Goal: Transaction & Acquisition: Subscribe to service/newsletter

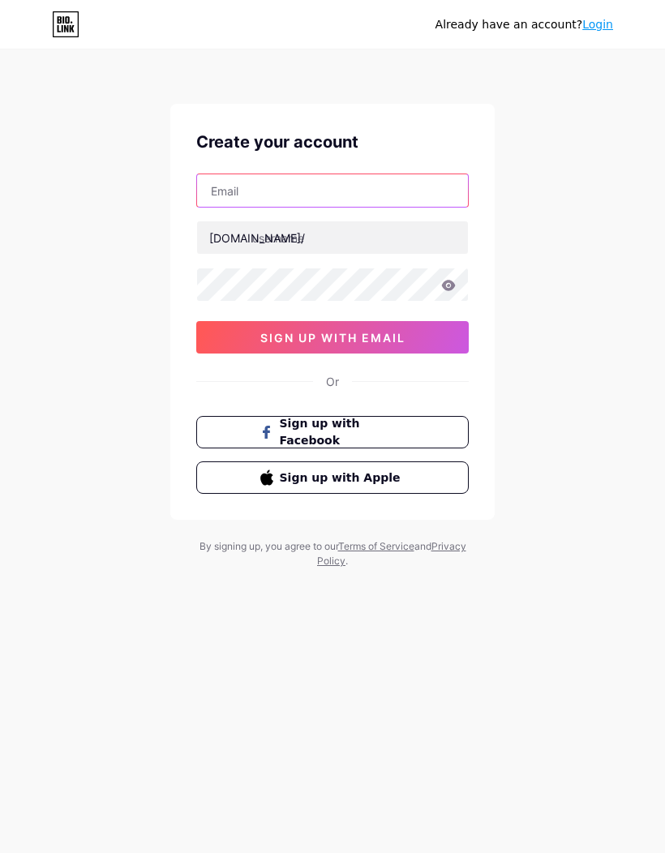
click at [424, 192] on input "text" at bounding box center [332, 190] width 271 height 32
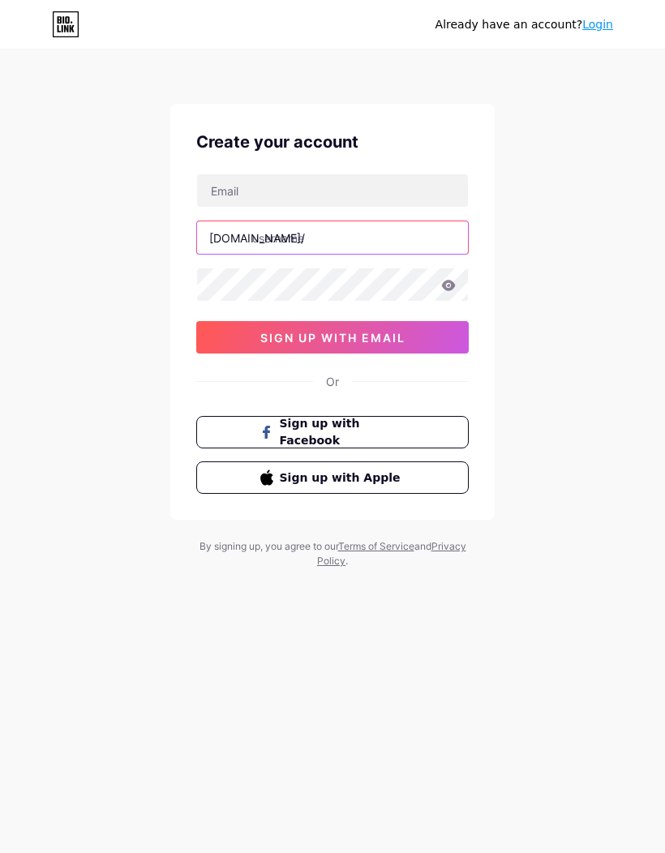
click at [415, 253] on input "text" at bounding box center [332, 237] width 271 height 32
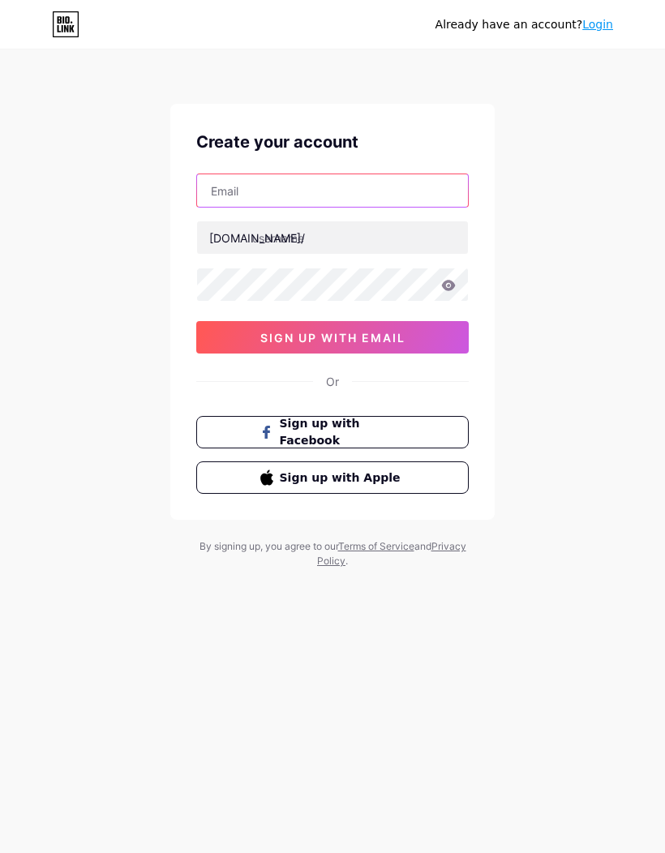
click at [427, 194] on input "text" at bounding box center [332, 190] width 271 height 32
click at [422, 329] on button "sign up with email" at bounding box center [332, 337] width 273 height 32
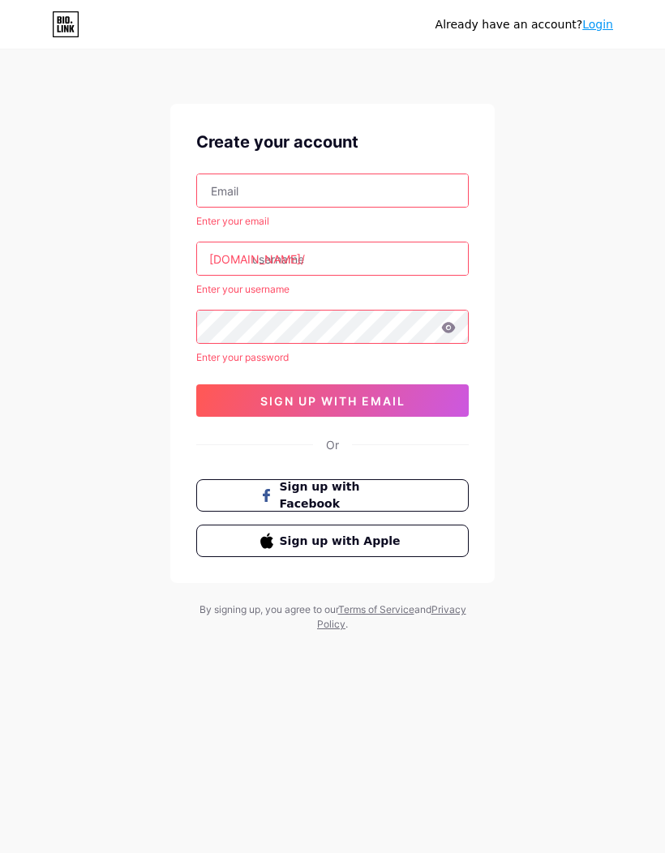
click at [423, 191] on input "text" at bounding box center [332, 190] width 271 height 32
type input "[EMAIL_ADDRESS][DOMAIN_NAME]"
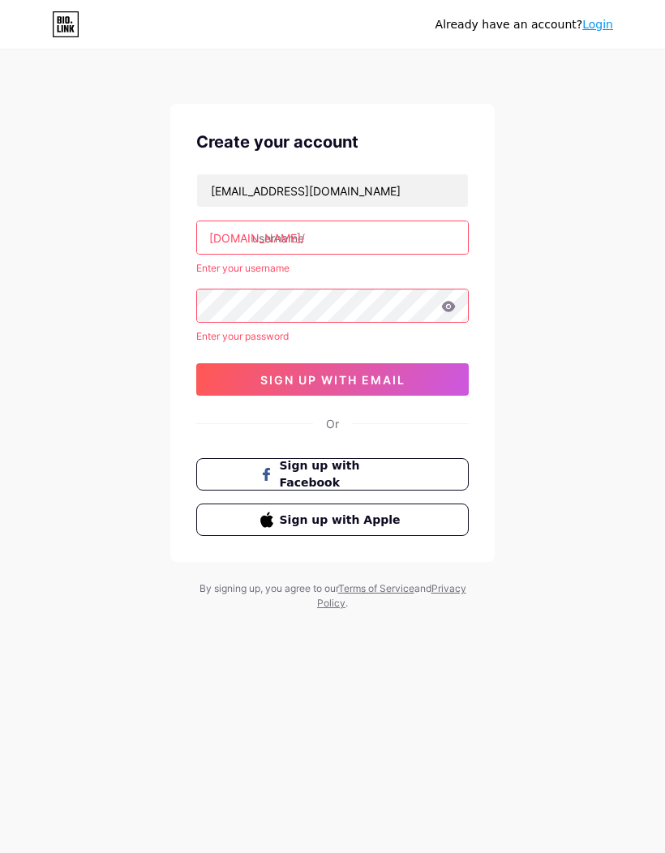
click at [289, 238] on input "text" at bounding box center [332, 237] width 271 height 32
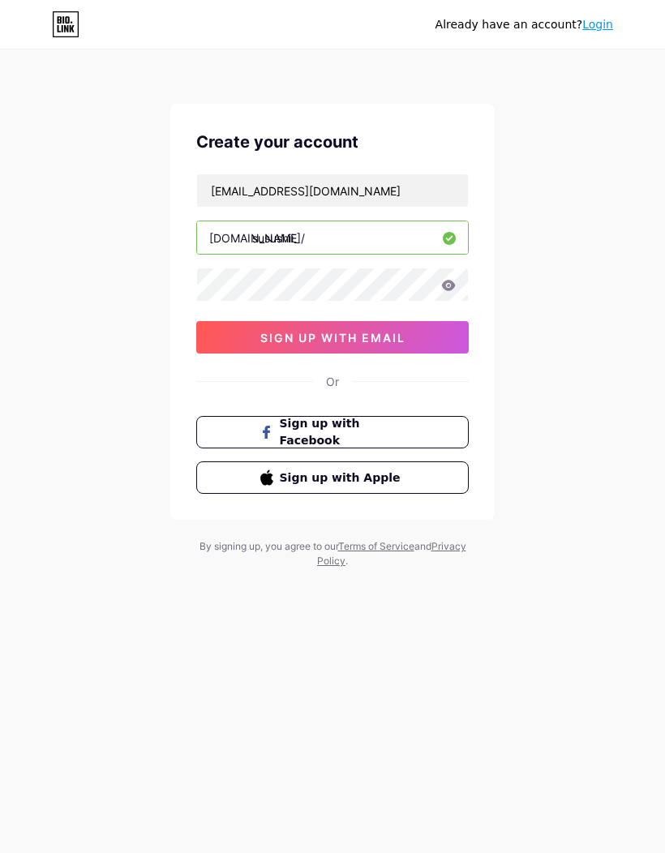
type input "susushii_"
click at [239, 330] on button "sign up with email" at bounding box center [332, 337] width 273 height 32
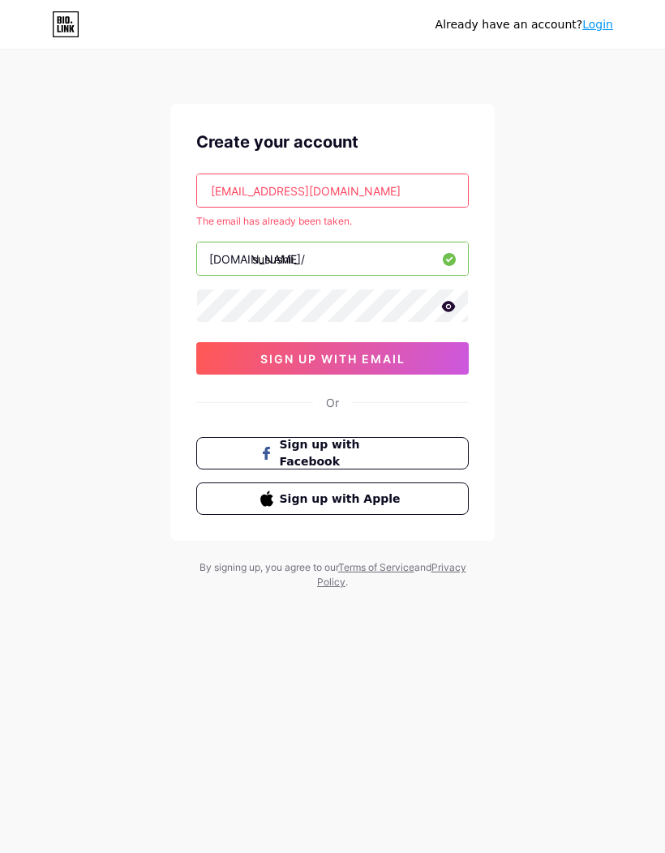
click at [591, 24] on link "Login" at bounding box center [597, 24] width 31 height 13
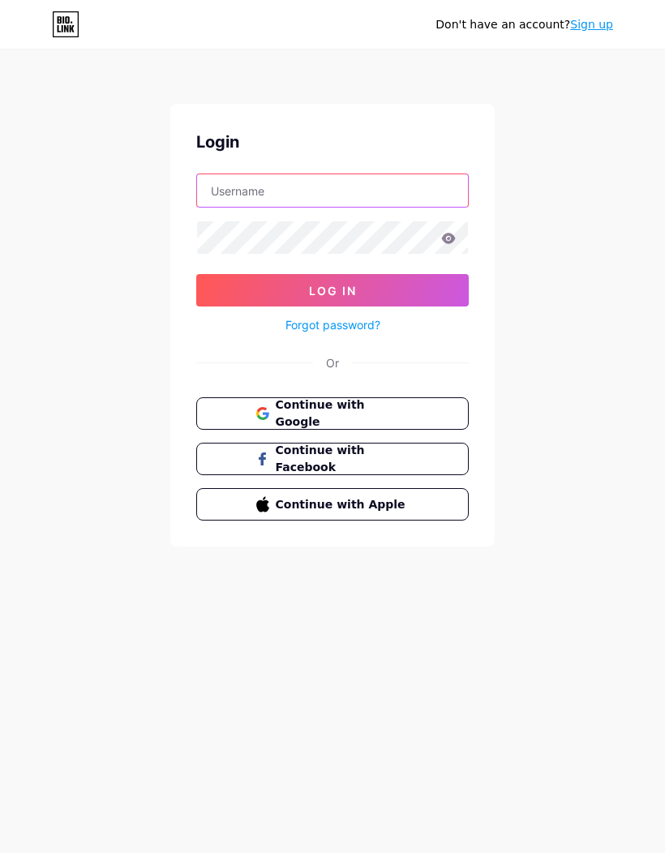
click at [215, 190] on input "text" at bounding box center [332, 190] width 271 height 32
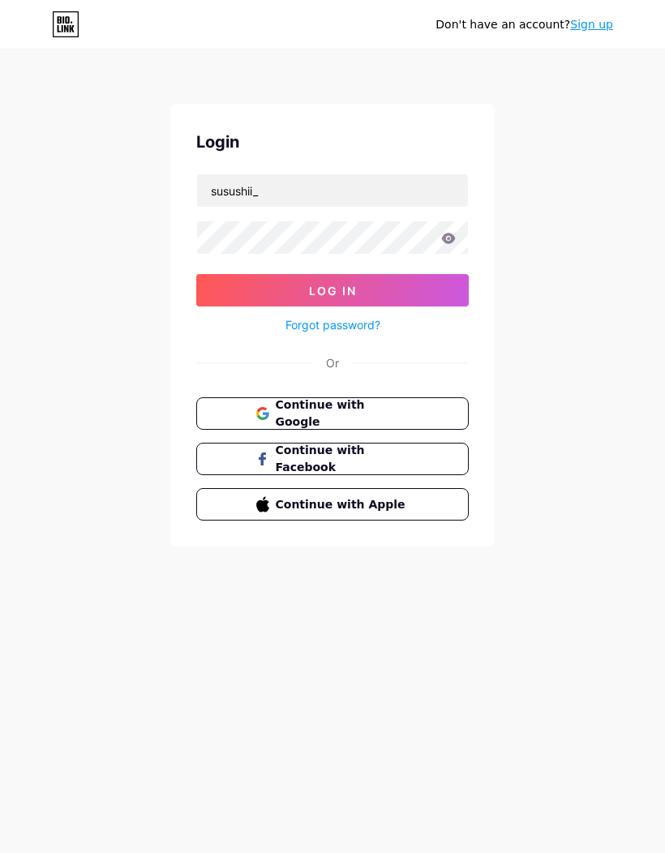
type input "susushii_"
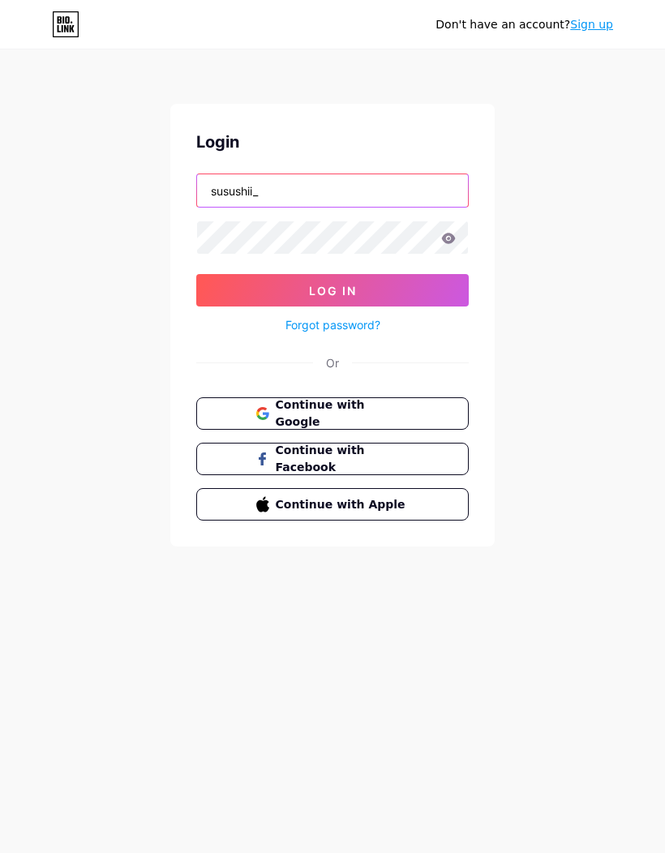
click at [333, 290] on button "Log In" at bounding box center [332, 290] width 273 height 32
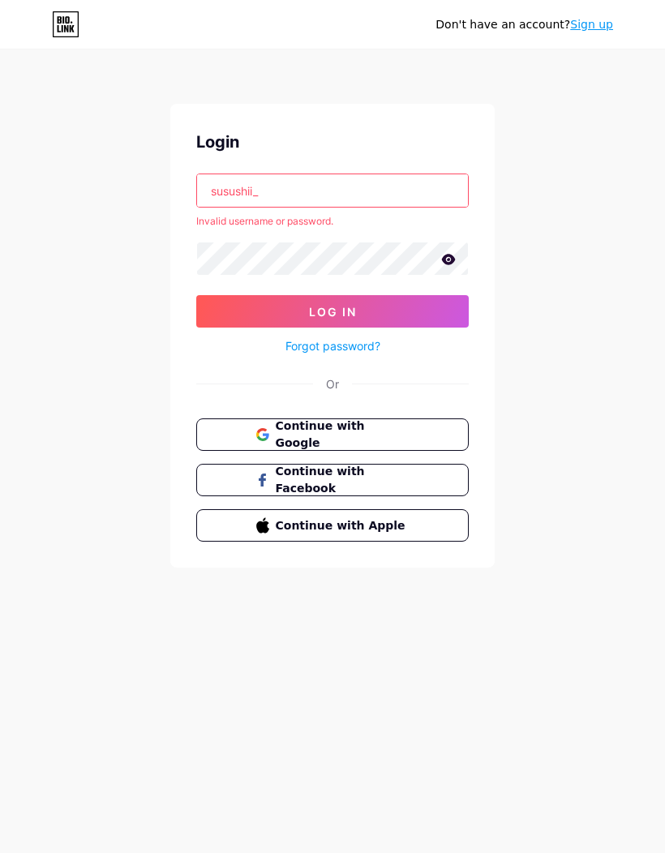
click at [279, 191] on input "susushii_" at bounding box center [332, 190] width 271 height 32
click at [213, 435] on button "Continue with Google" at bounding box center [332, 435] width 273 height 32
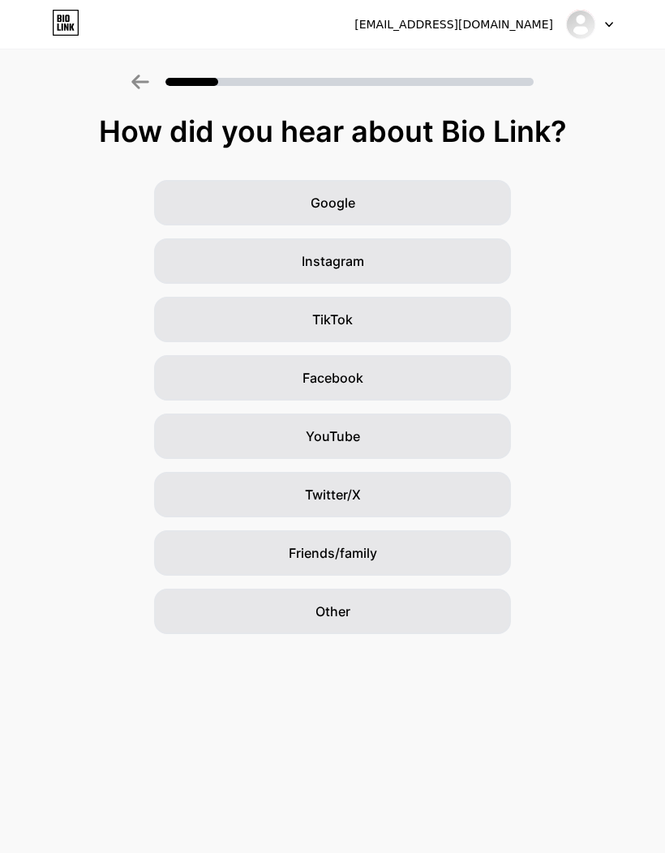
click at [250, 328] on div "TikTok" at bounding box center [332, 319] width 357 height 45
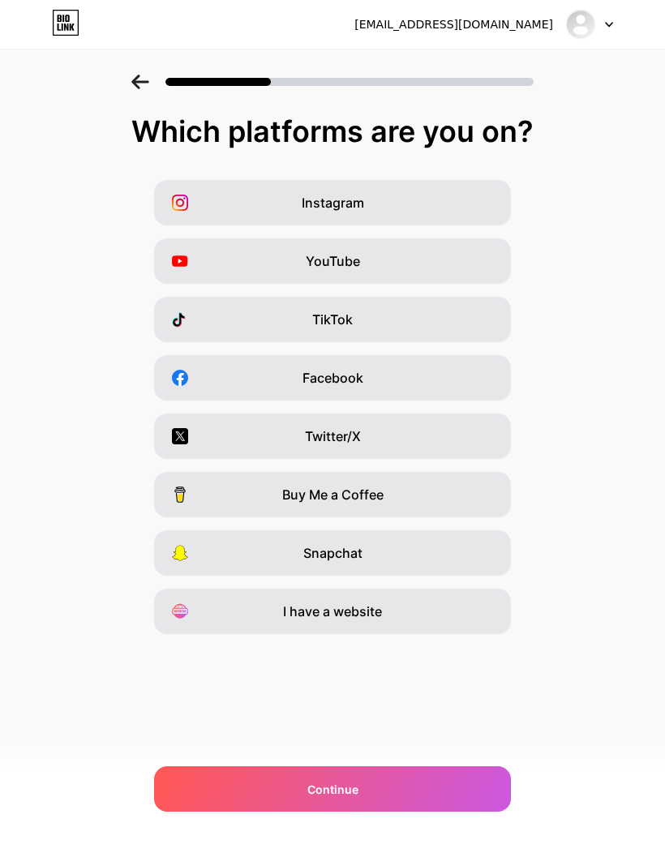
click at [191, 312] on div at bounding box center [186, 319] width 29 height 16
click at [430, 780] on div "Continue" at bounding box center [332, 789] width 357 height 45
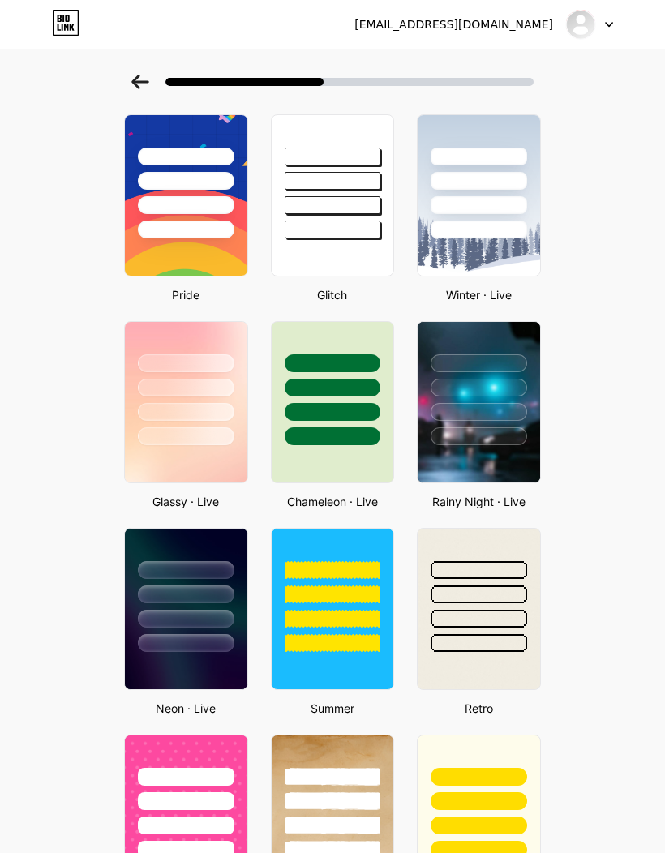
scroll to position [250, 0]
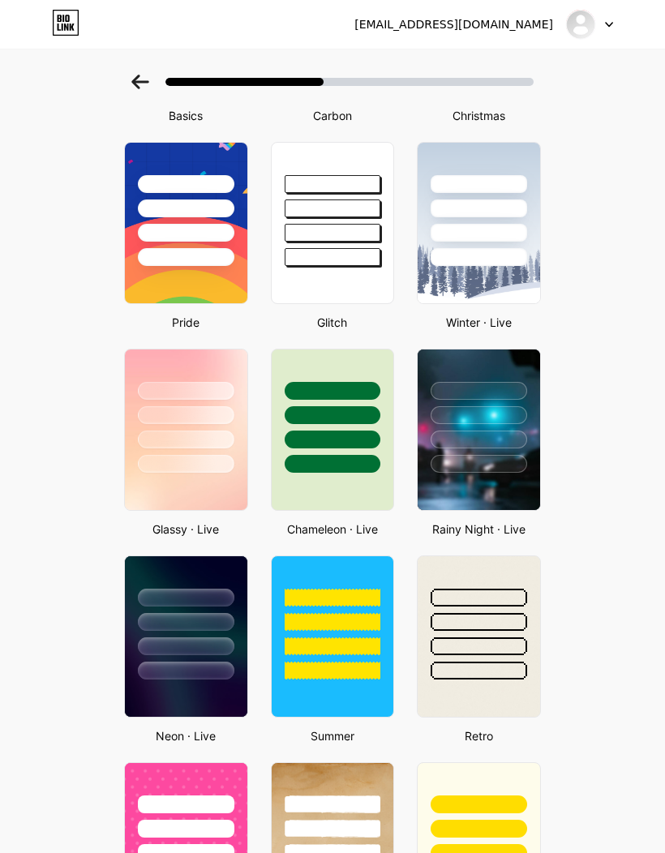
click at [170, 607] on div at bounding box center [186, 617] width 122 height 123
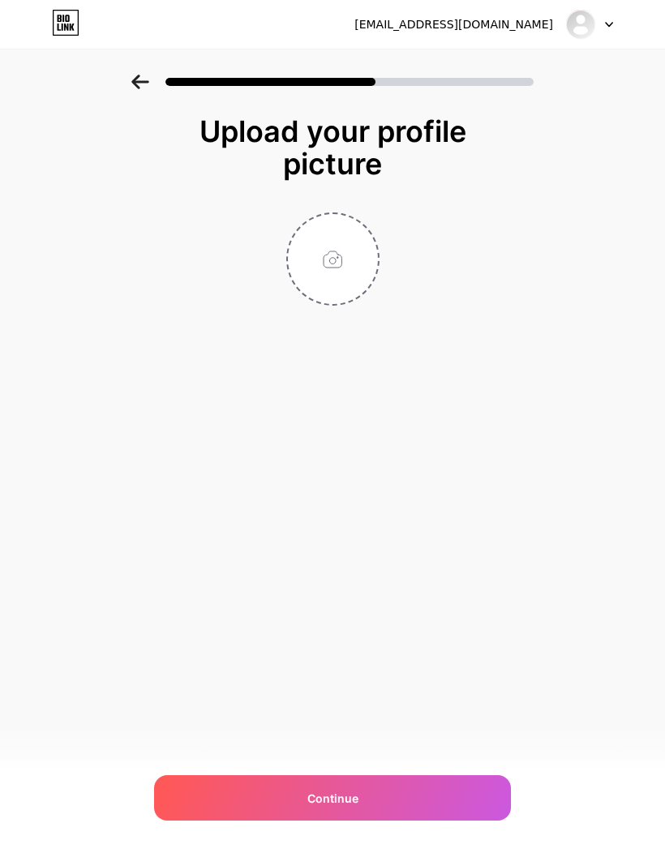
scroll to position [58, 0]
click at [324, 214] on input "file" at bounding box center [333, 259] width 90 height 90
click at [324, 276] on input "file" at bounding box center [333, 259] width 90 height 90
type input "C:\fakepath\IMG_0803.jpeg"
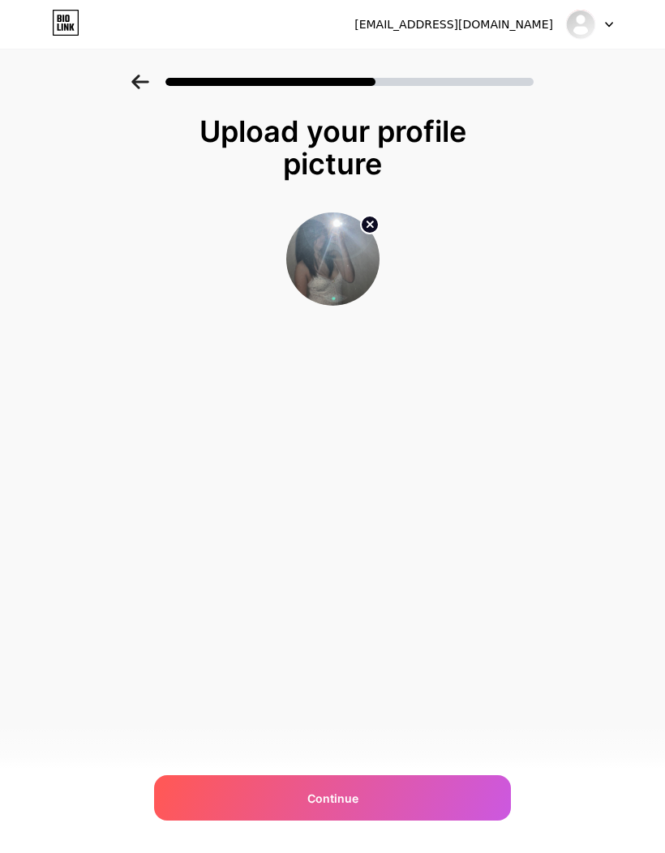
click at [277, 814] on div "Continue" at bounding box center [332, 797] width 357 height 45
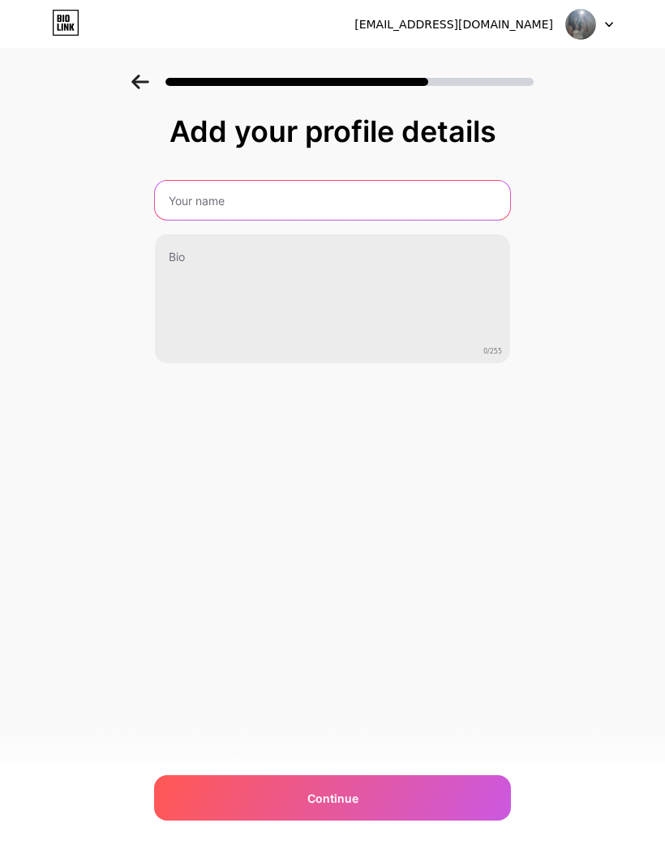
click at [195, 213] on input "text" at bounding box center [332, 200] width 355 height 39
type input "susushii"
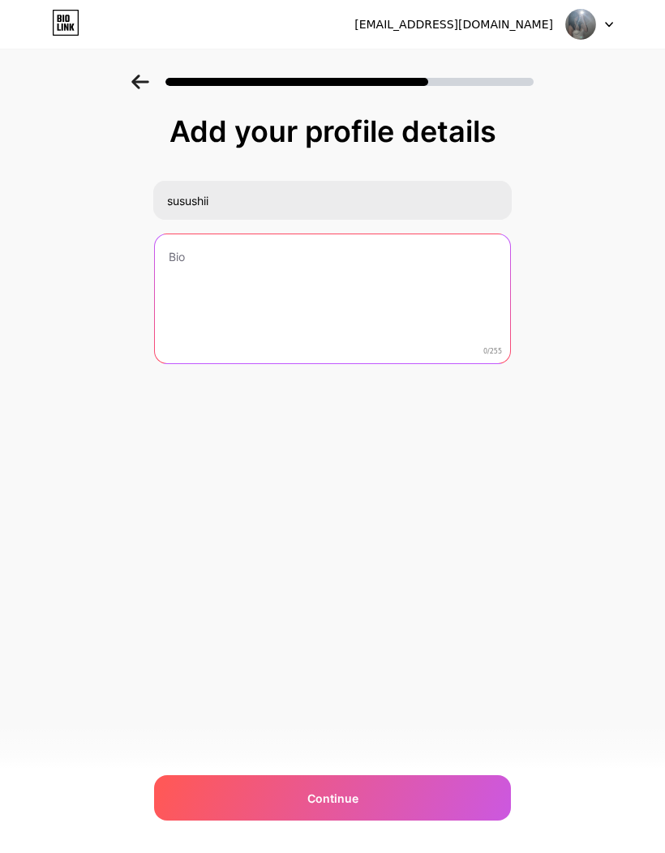
click at [178, 248] on textarea at bounding box center [332, 299] width 355 height 131
type textarea "Hi let’s play together!"
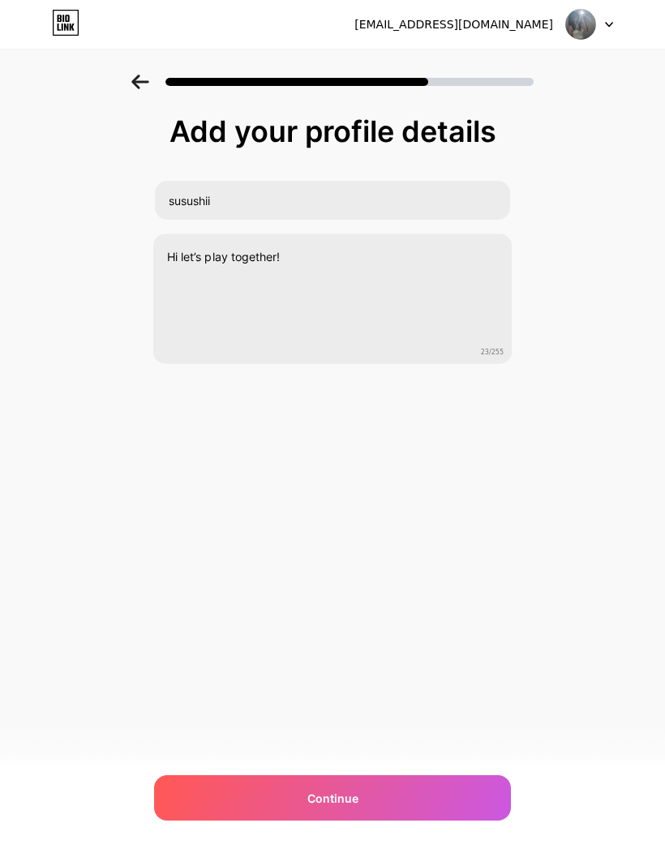
click at [263, 786] on div "Continue" at bounding box center [332, 797] width 357 height 45
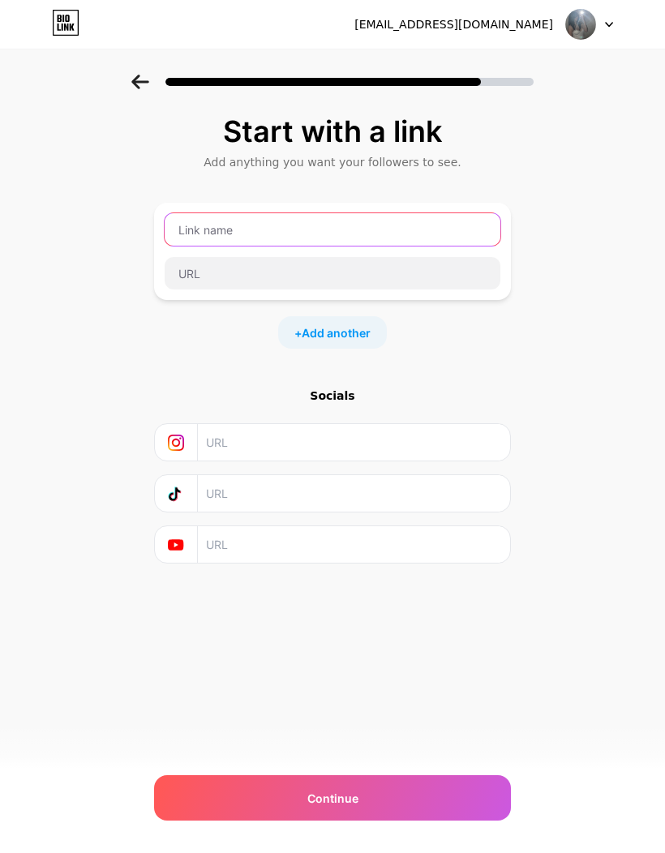
click at [191, 229] on input "text" at bounding box center [333, 229] width 336 height 32
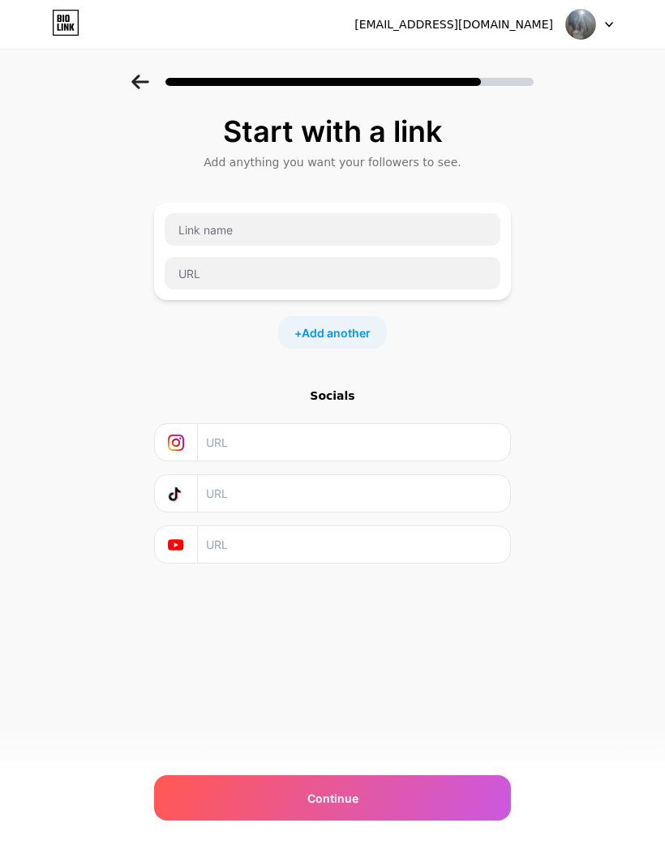
click at [234, 490] on input "text" at bounding box center [353, 493] width 294 height 37
click at [216, 488] on input "text" at bounding box center [353, 493] width 294 height 37
paste input "[URL][DOMAIN_NAME]"
type input "[URL][DOMAIN_NAME]"
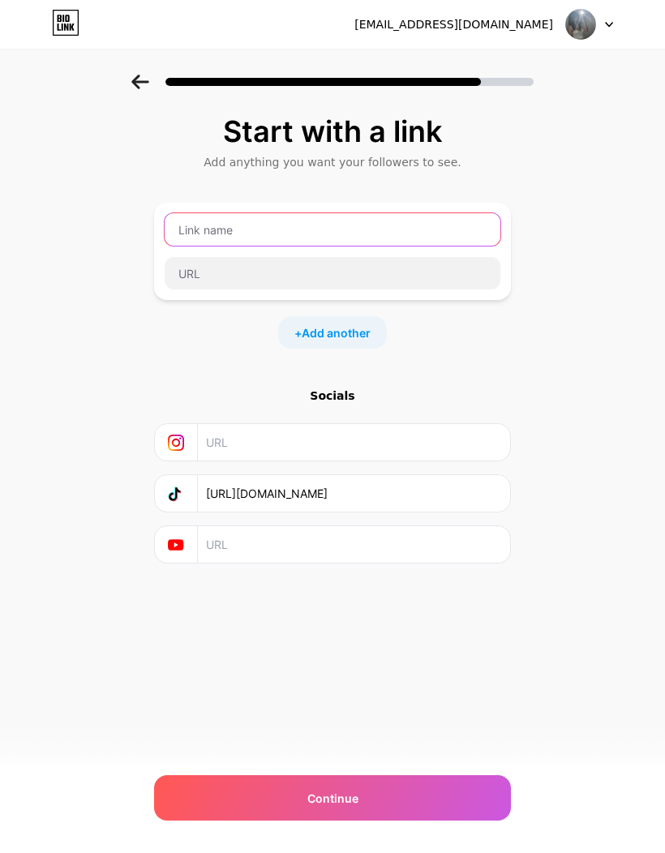
click at [193, 216] on input "text" at bounding box center [333, 229] width 336 height 32
type input "Discord"
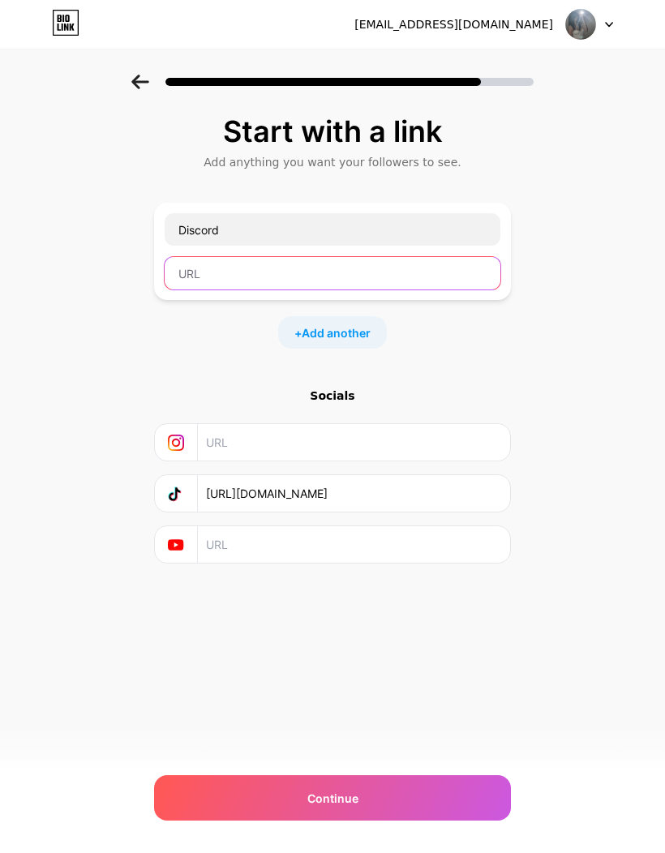
click at [196, 287] on input "text" at bounding box center [333, 273] width 336 height 32
click at [231, 273] on input "text" at bounding box center [333, 273] width 336 height 32
paste input "[URL][DOMAIN_NAME]"
type input "[URL][DOMAIN_NAME]"
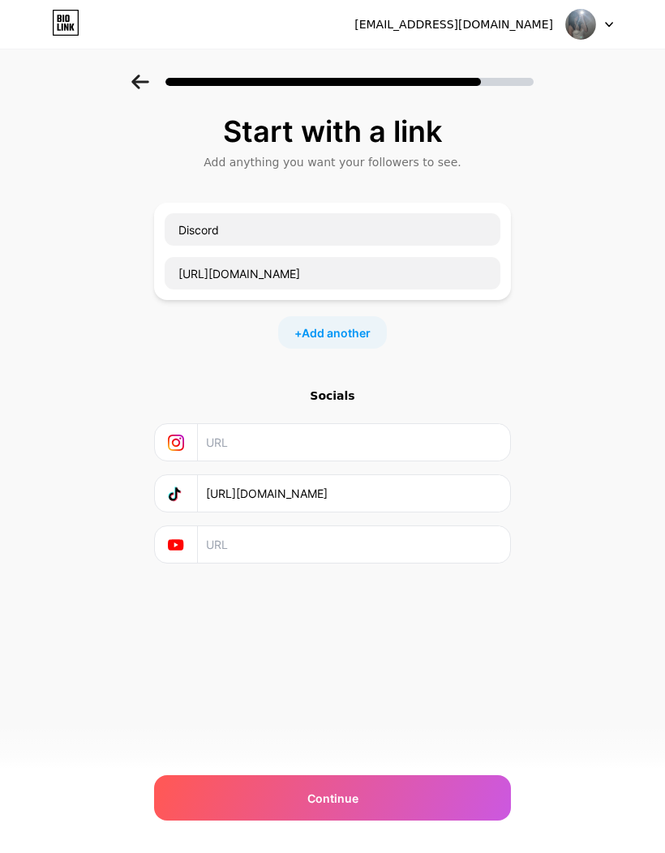
click at [308, 341] on span "Add another" at bounding box center [336, 332] width 69 height 17
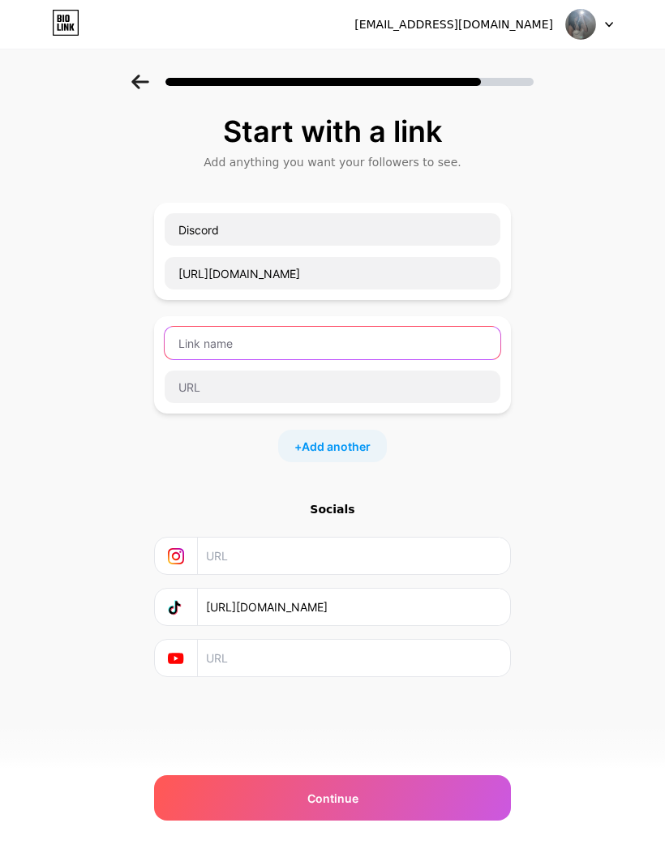
click at [235, 334] on input "text" at bounding box center [333, 343] width 336 height 32
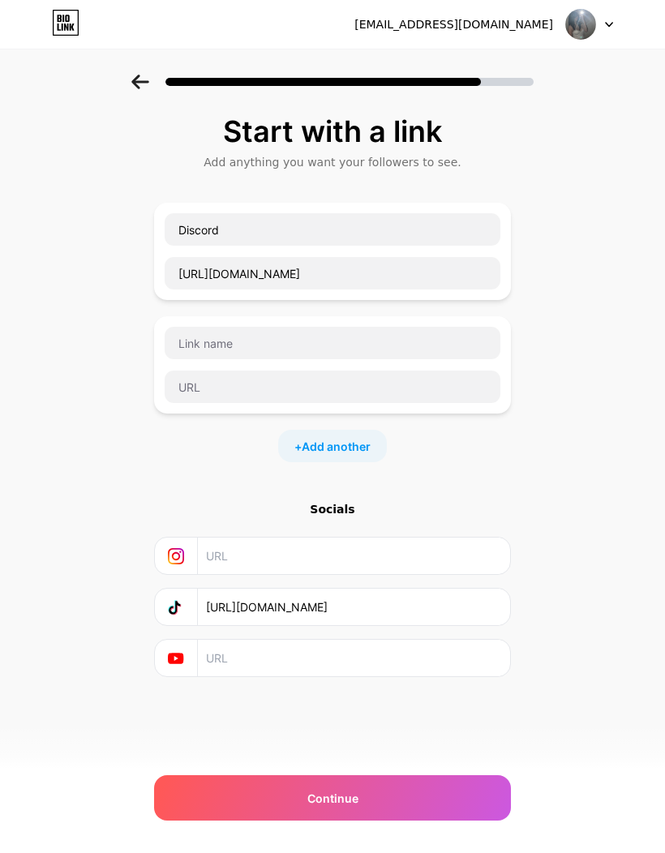
click at [233, 440] on div "+ Add another" at bounding box center [332, 446] width 357 height 32
click at [470, 811] on div "Continue" at bounding box center [332, 797] width 357 height 45
click at [471, 789] on div "Continue" at bounding box center [332, 797] width 357 height 45
click at [170, 323] on div at bounding box center [332, 364] width 357 height 97
click at [161, 354] on div at bounding box center [332, 364] width 357 height 97
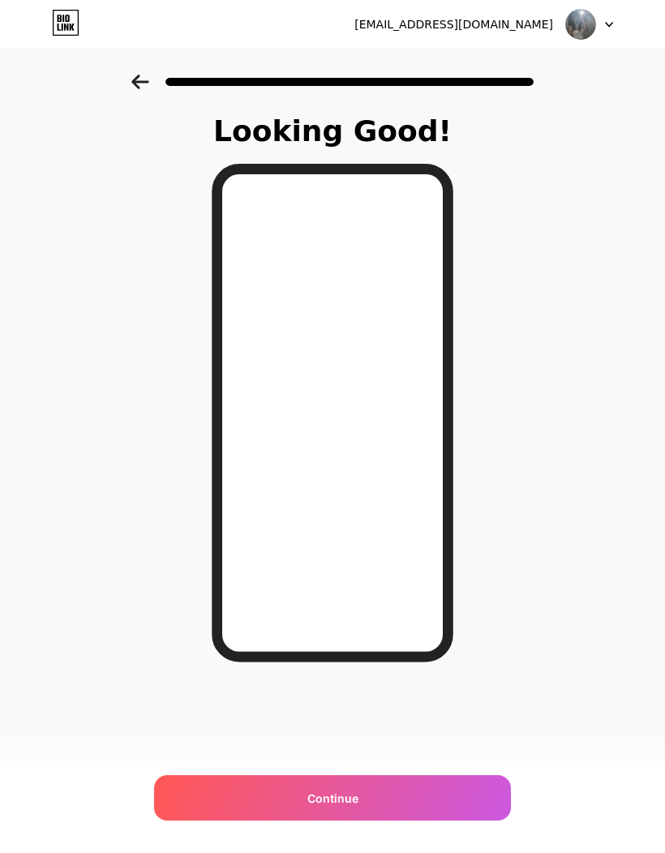
click at [474, 806] on div "Continue" at bounding box center [332, 797] width 357 height 45
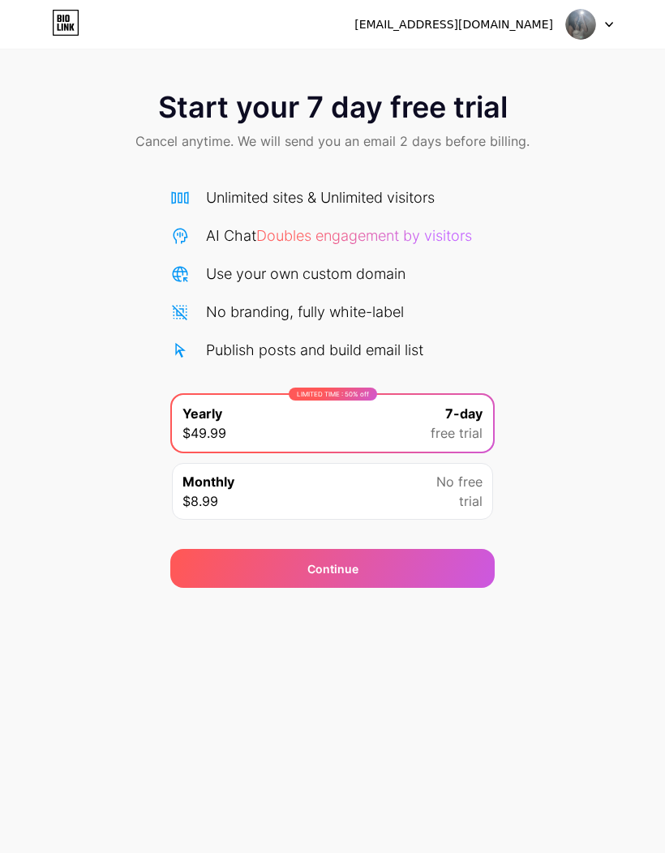
click at [162, 117] on span "Start your 7 day free trial" at bounding box center [333, 107] width 350 height 32
click at [158, 114] on span "Start your 7 day free trial" at bounding box center [333, 107] width 350 height 32
click at [569, 18] on img at bounding box center [580, 24] width 31 height 31
click at [183, 131] on span "Cancel anytime. We will send you an email 2 days before billing." at bounding box center [332, 140] width 394 height 19
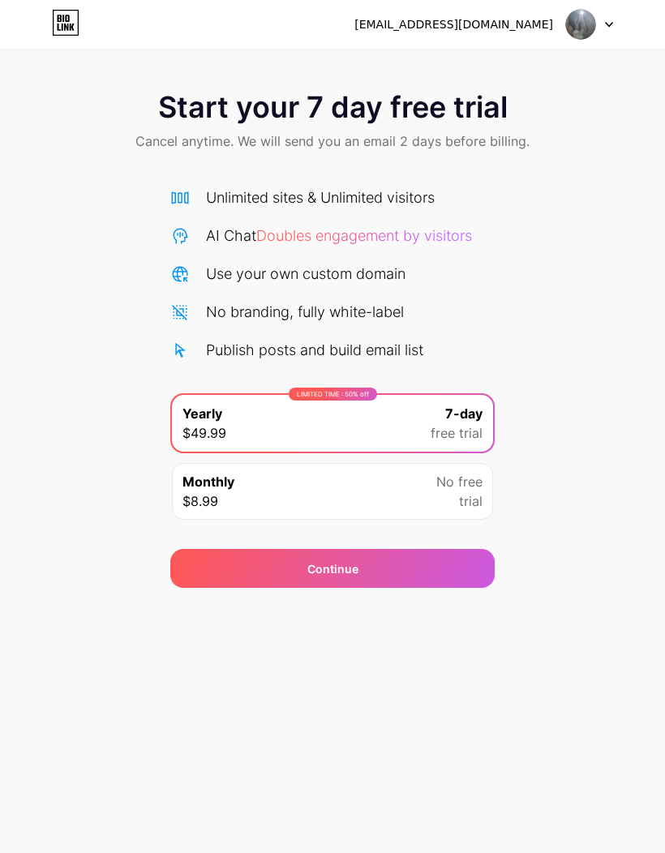
click at [208, 170] on div "Unlimited sites & Unlimited visitors AI Chat Doubles engagement by visitors Use…" at bounding box center [332, 349] width 324 height 359
click at [234, 187] on div "Unlimited sites & Unlimited visitors" at bounding box center [320, 198] width 229 height 22
click at [270, 187] on div "Unlimited sites & Unlimited visitors AI Chat Doubles engagement by visitors Use…" at bounding box center [332, 274] width 324 height 174
click at [233, 463] on div "Monthly $8.99 No free trial" at bounding box center [332, 491] width 321 height 57
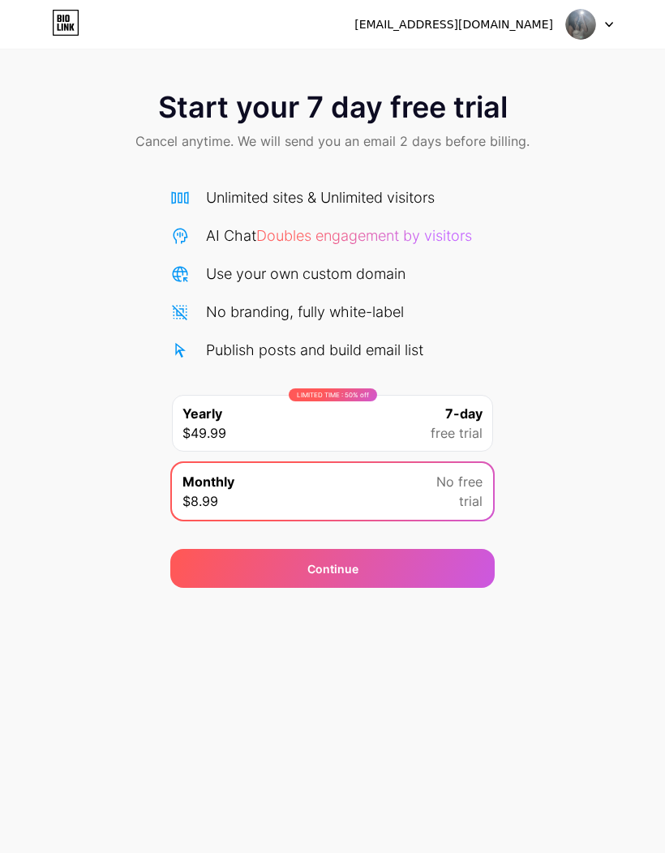
click at [214, 404] on span "Yearly" at bounding box center [203, 413] width 40 height 19
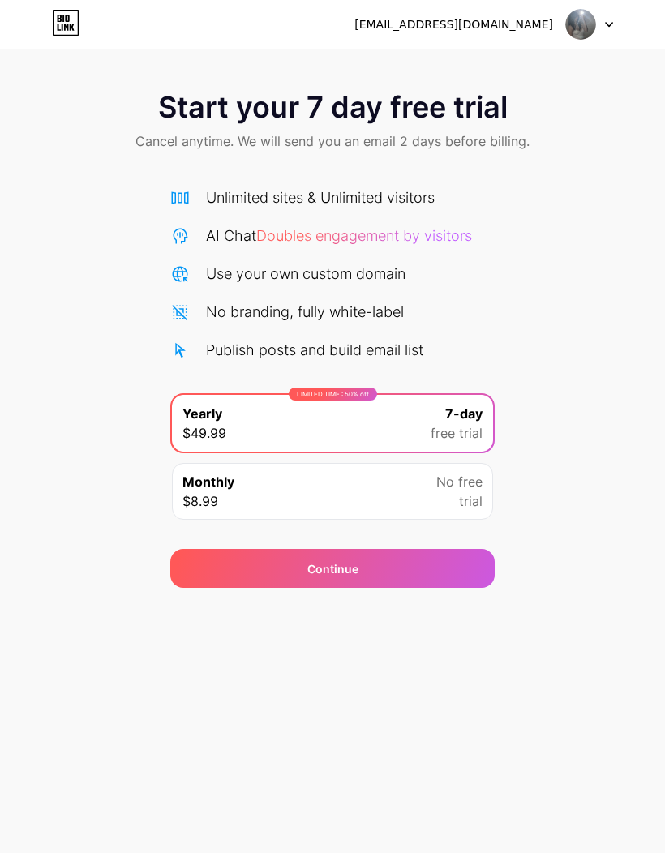
click at [243, 463] on div "Monthly $8.99 No free trial" at bounding box center [332, 491] width 321 height 57
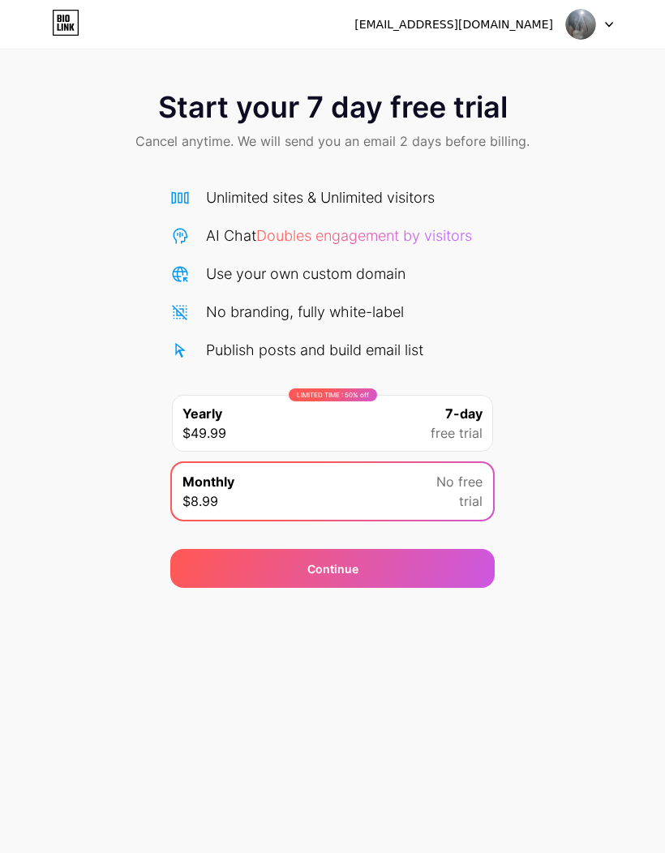
scroll to position [0, 0]
click at [88, 110] on div "Start your 7 day free trial Cancel anytime. We will send you an email 2 days be…" at bounding box center [332, 123] width 665 height 96
click at [608, 37] on div at bounding box center [589, 24] width 47 height 29
click at [561, 71] on li "Logout" at bounding box center [511, 67] width 201 height 44
